Goal: Task Accomplishment & Management: Use online tool/utility

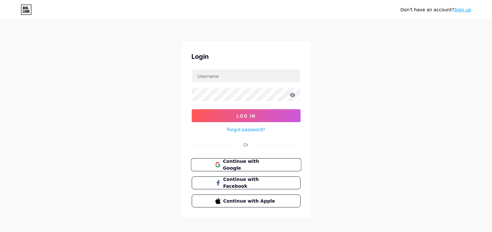
click at [263, 164] on span "Continue with Google" at bounding box center [250, 165] width 54 height 14
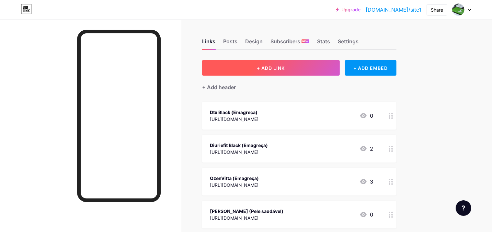
click at [333, 68] on button "+ ADD LINK" at bounding box center [271, 68] width 138 height 16
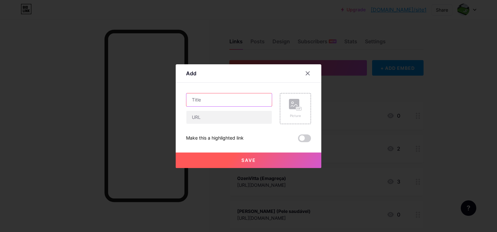
paste input "FortHair Cabelos & Unhas"
type input "FortHair Cabelos & Unhas (Fortes)"
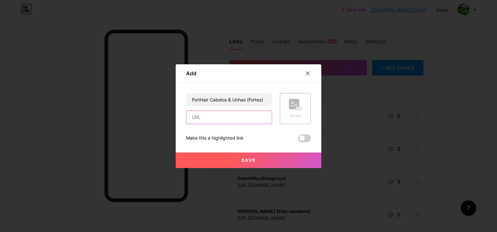
click at [205, 119] on input "text" at bounding box center [228, 117] width 85 height 13
paste input "https://app.monetizze.com.br/r/ASS25486470"
type input "https://app.monetizze.com.br/r/ASS25486470"
click at [191, 159] on button "Save" at bounding box center [249, 161] width 146 height 16
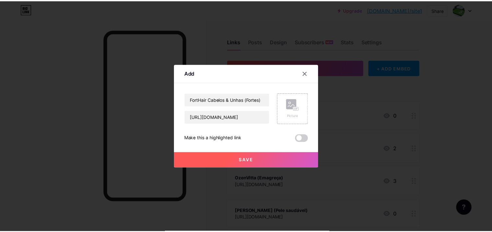
scroll to position [0, 0]
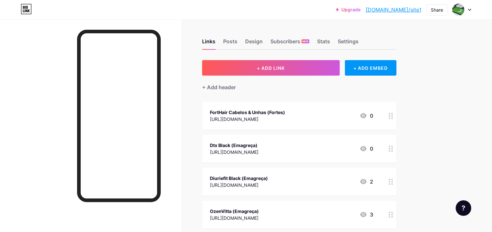
click at [470, 10] on icon at bounding box center [469, 10] width 3 height 2
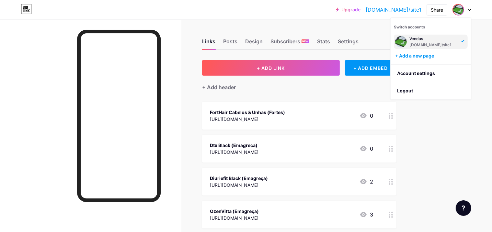
click at [38, 160] on div at bounding box center [90, 135] width 181 height 232
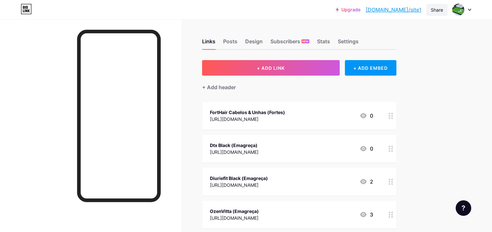
click at [435, 8] on div "Share" at bounding box center [436, 9] width 12 height 7
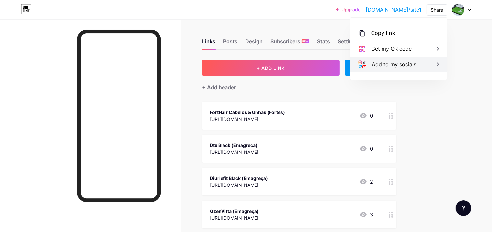
click at [397, 62] on div "Add to my socials" at bounding box center [394, 65] width 44 height 8
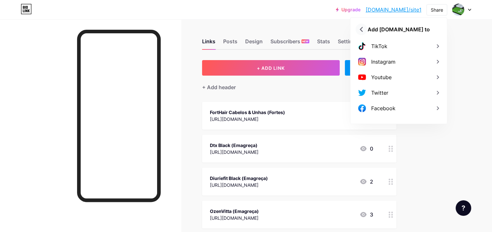
click at [365, 28] on icon at bounding box center [361, 29] width 10 height 10
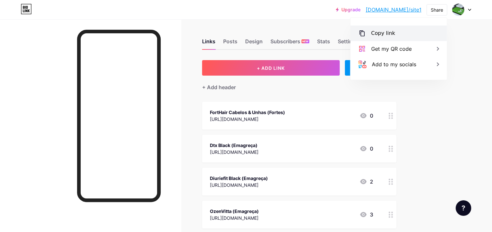
click at [437, 29] on div "Copy link" at bounding box center [398, 34] width 96 height 16
click at [43, 116] on div at bounding box center [90, 135] width 181 height 232
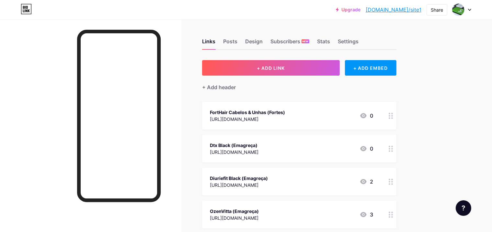
click at [469, 10] on icon at bounding box center [469, 10] width 3 height 2
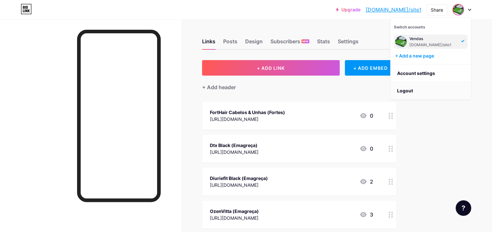
click at [466, 89] on li "Logout" at bounding box center [430, 90] width 80 height 17
